Goal: Information Seeking & Learning: Check status

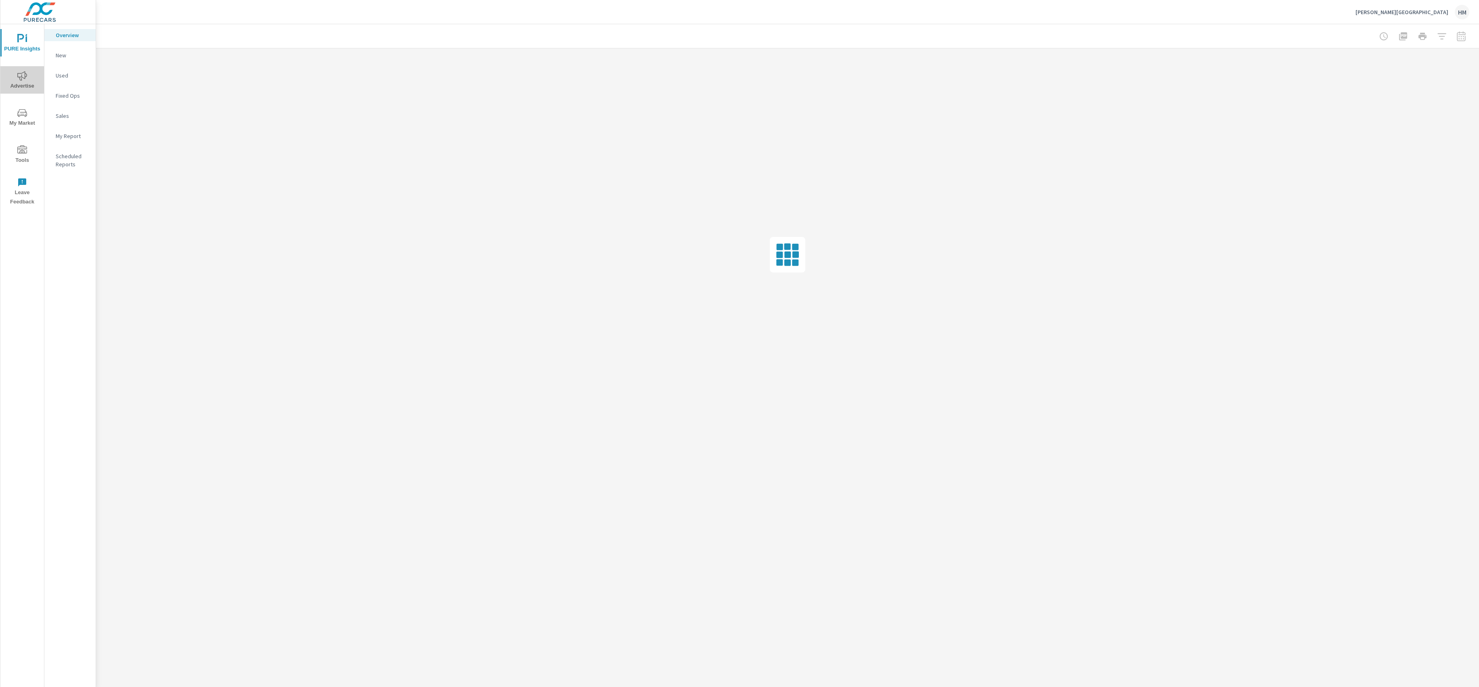
click at [22, 77] on icon "nav menu" at bounding box center [22, 75] width 10 height 9
click at [72, 36] on p "Overall" at bounding box center [72, 35] width 33 height 8
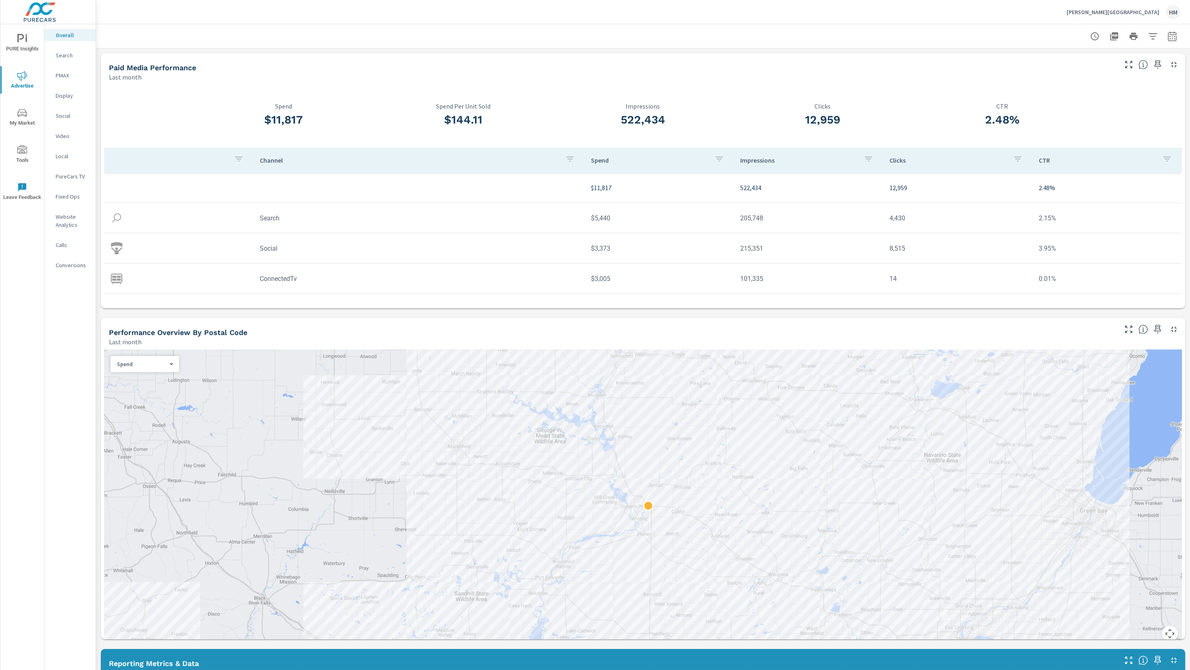
click at [1107, 10] on p "[PERSON_NAME][GEOGRAPHIC_DATA]" at bounding box center [1113, 11] width 93 height 7
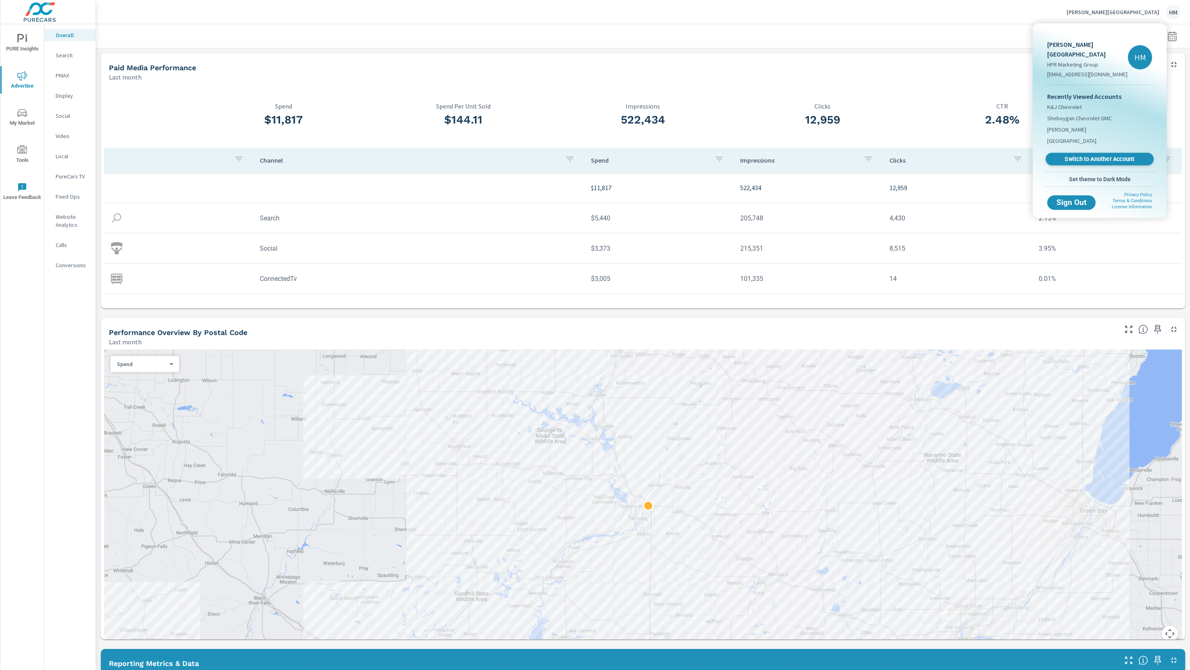
click at [1085, 155] on span "Switch to Another Account" at bounding box center [1099, 159] width 99 height 8
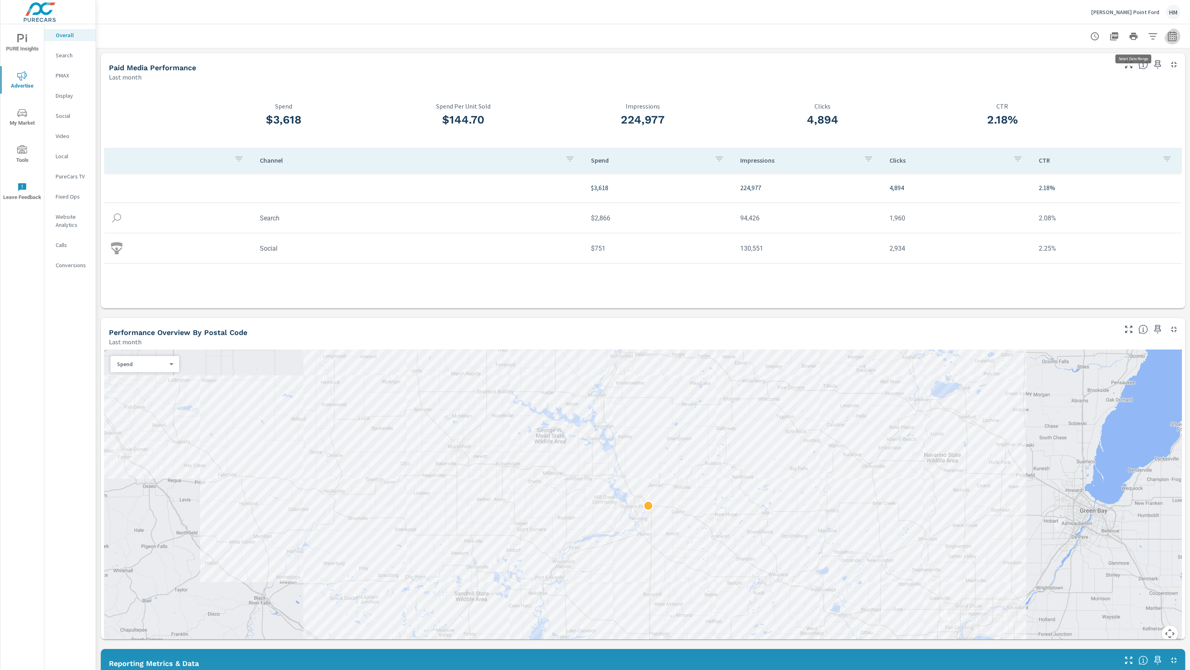
click at [1168, 41] on icon "button" at bounding box center [1173, 36] width 10 height 10
select select "Month to date"
click at [1086, 116] on span "Apply" at bounding box center [1078, 119] width 33 height 8
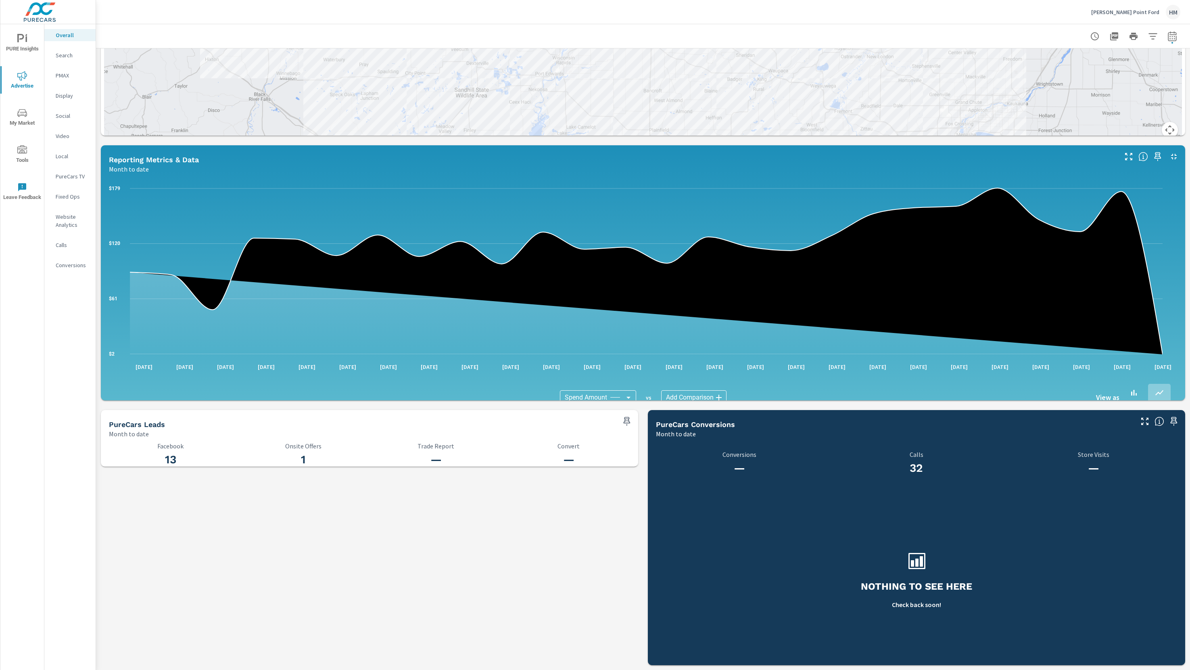
scroll to position [644, 0]
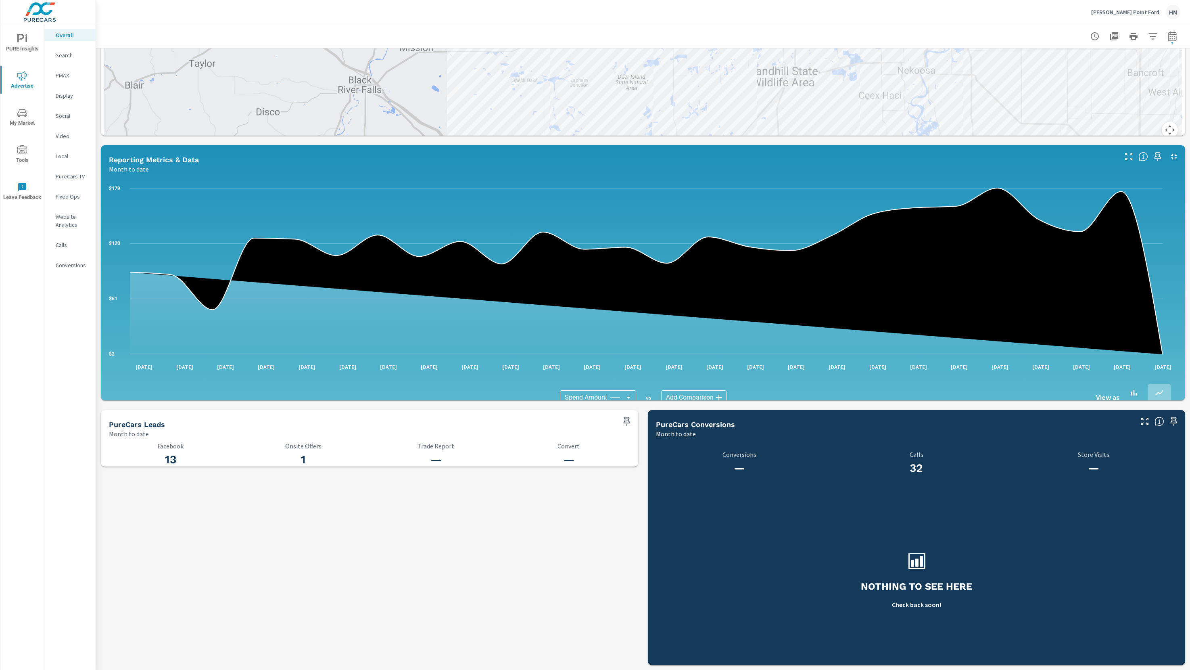
scroll to position [512, 0]
click at [1117, 12] on p "Stevens Point Ford" at bounding box center [1126, 11] width 68 height 7
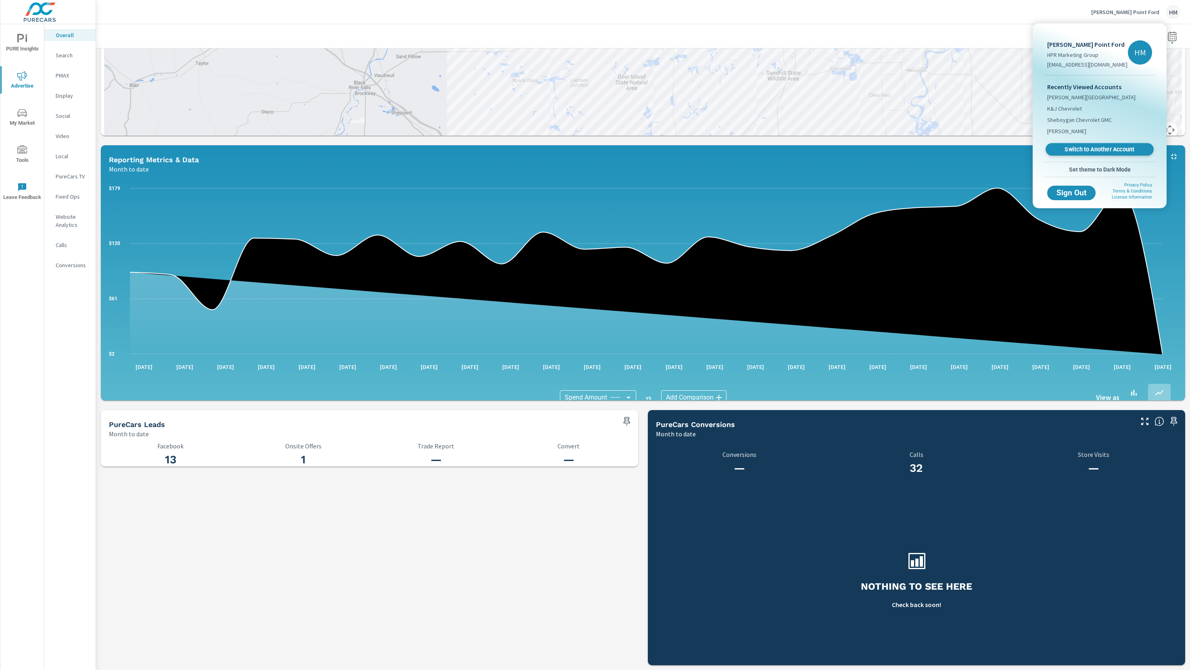
click at [1093, 149] on span "Switch to Another Account" at bounding box center [1099, 150] width 99 height 8
